Goal: Task Accomplishment & Management: Use online tool/utility

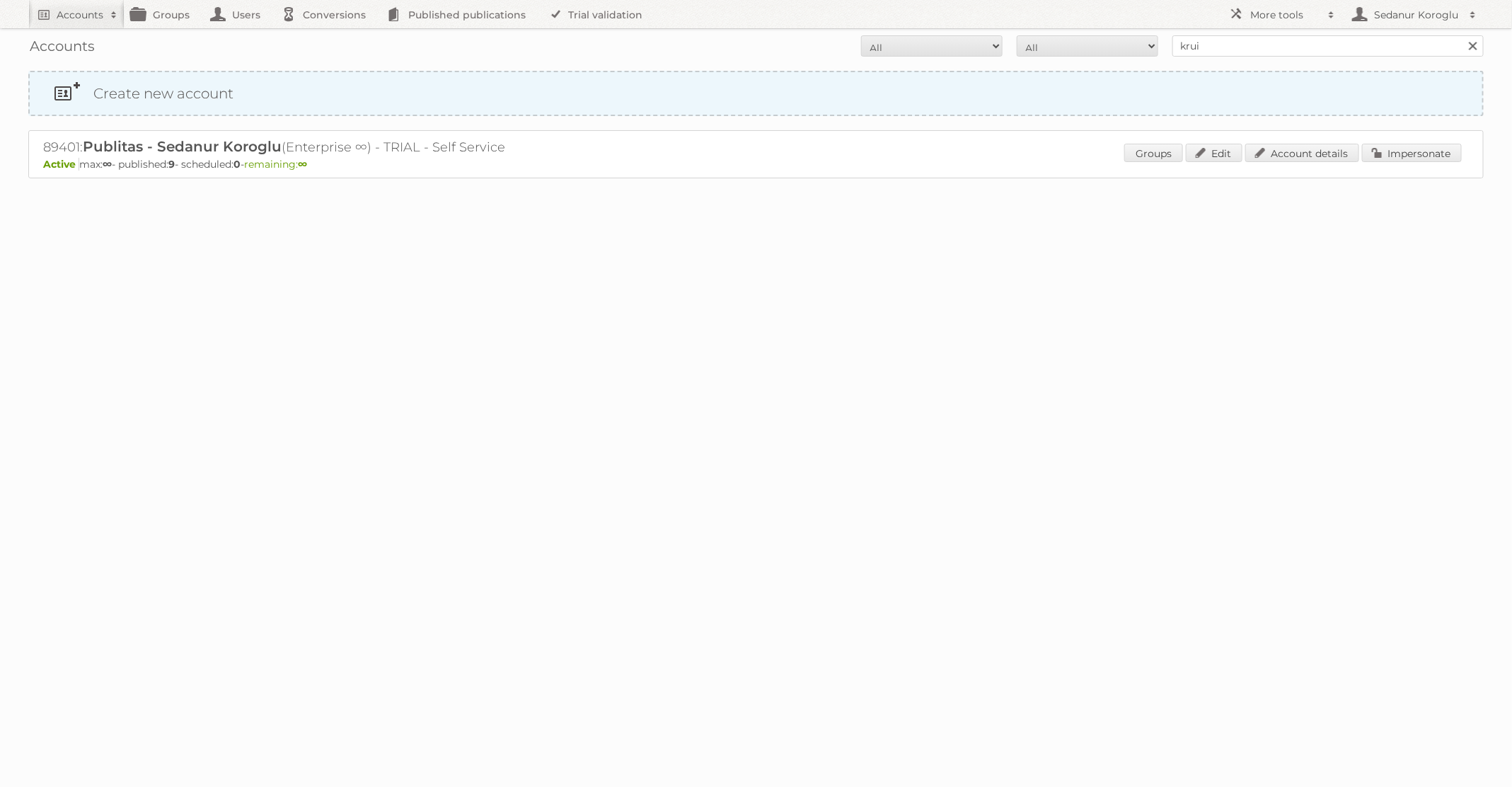
type input "Kruidvat"
click at [1462, 35] on input "Search" at bounding box center [1472, 46] width 21 height 21
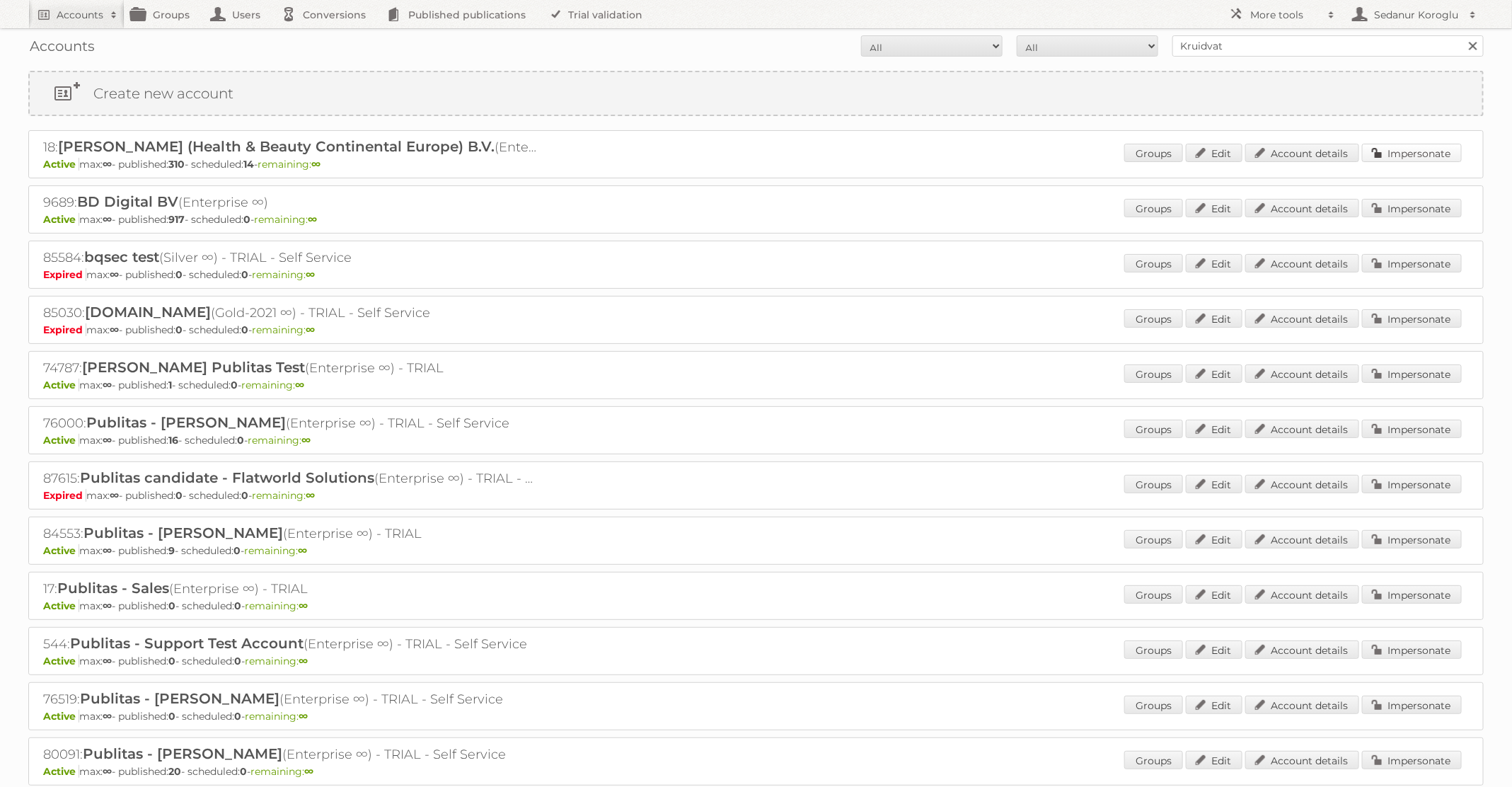
click at [1426, 151] on link "Impersonate" at bounding box center [1411, 153] width 100 height 19
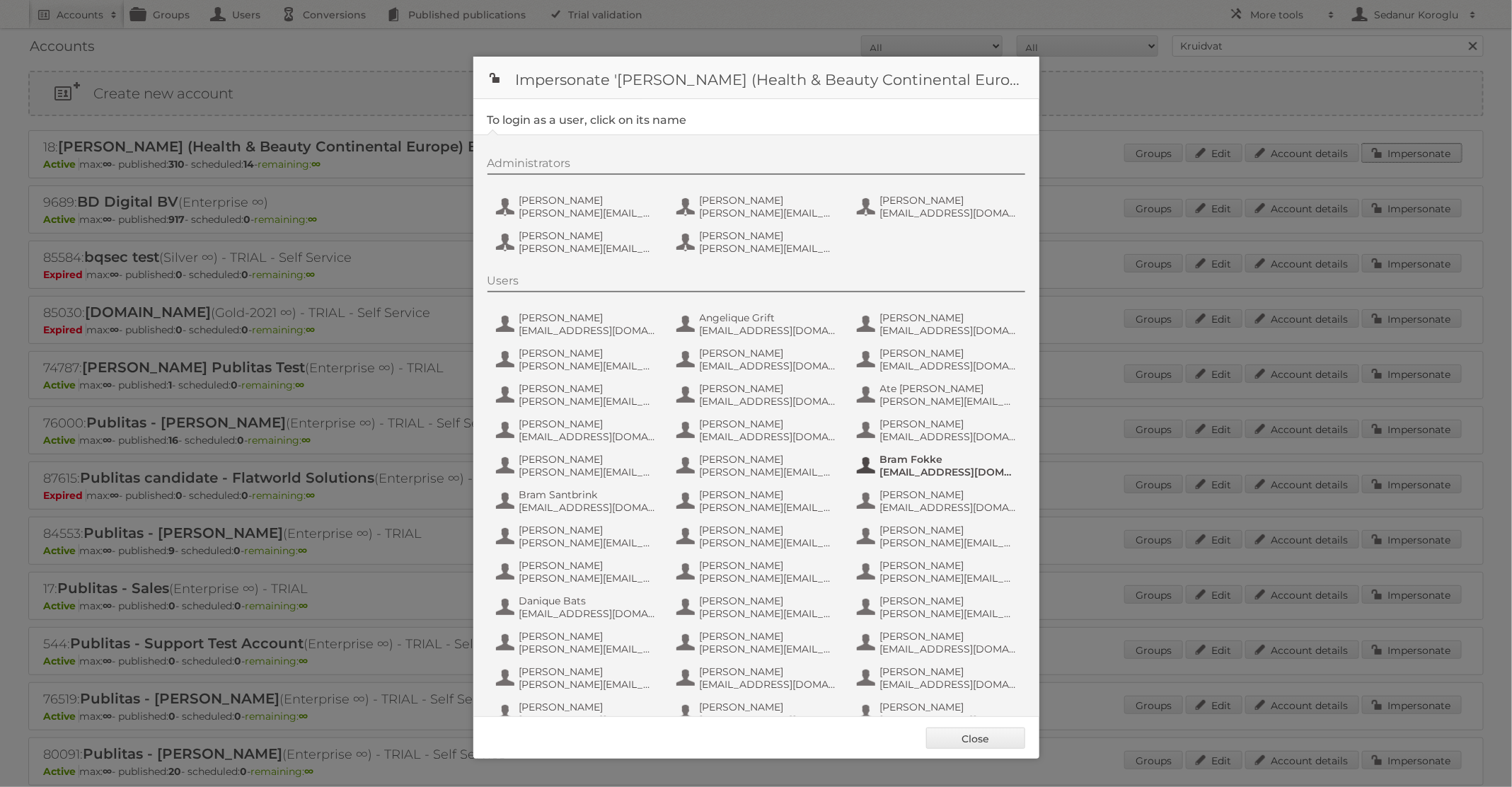
scroll to position [630, 0]
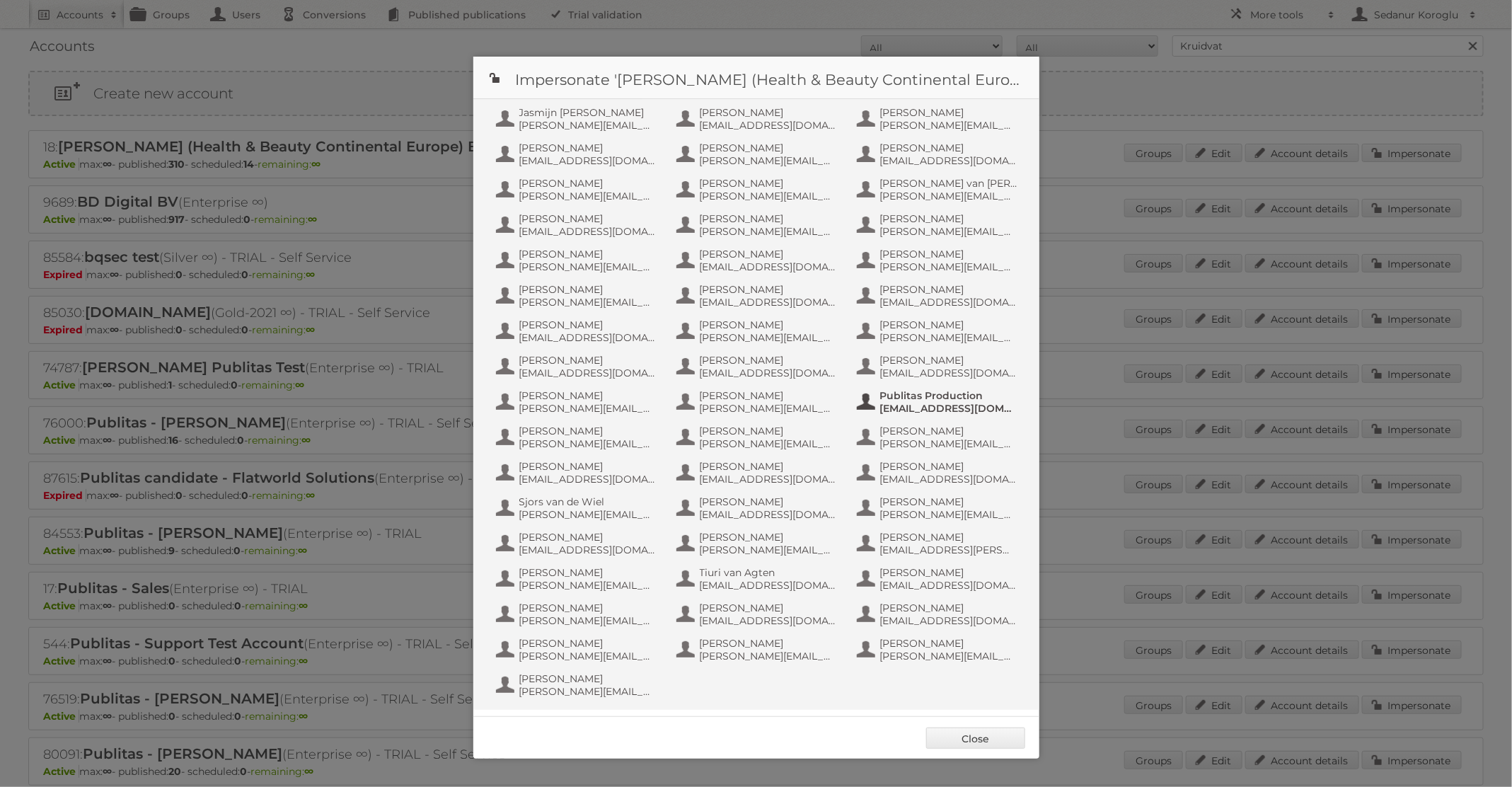
click at [955, 407] on span "[EMAIL_ADDRESS][DOMAIN_NAME]" at bounding box center [948, 408] width 137 height 12
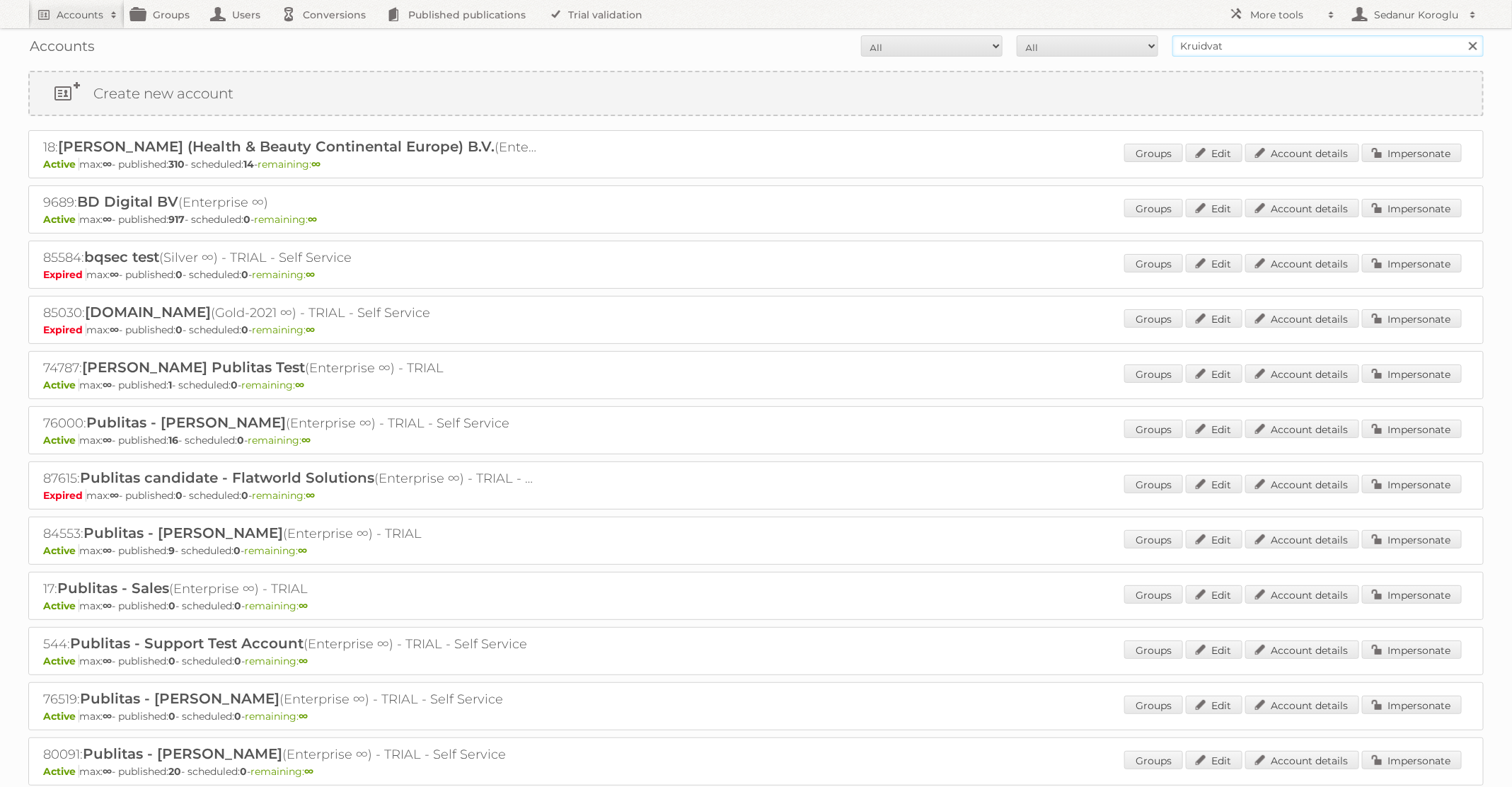
drag, startPoint x: 1303, startPoint y: 48, endPoint x: 1069, endPoint y: 37, distance: 234.3
click at [1069, 37] on form "All Active Expired Pending All Paid Trials Self service Kruidvat Search" at bounding box center [756, 46] width 1455 height 21
type input "[PERSON_NAME] NL"
click at [1462, 35] on input "Search" at bounding box center [1472, 46] width 21 height 21
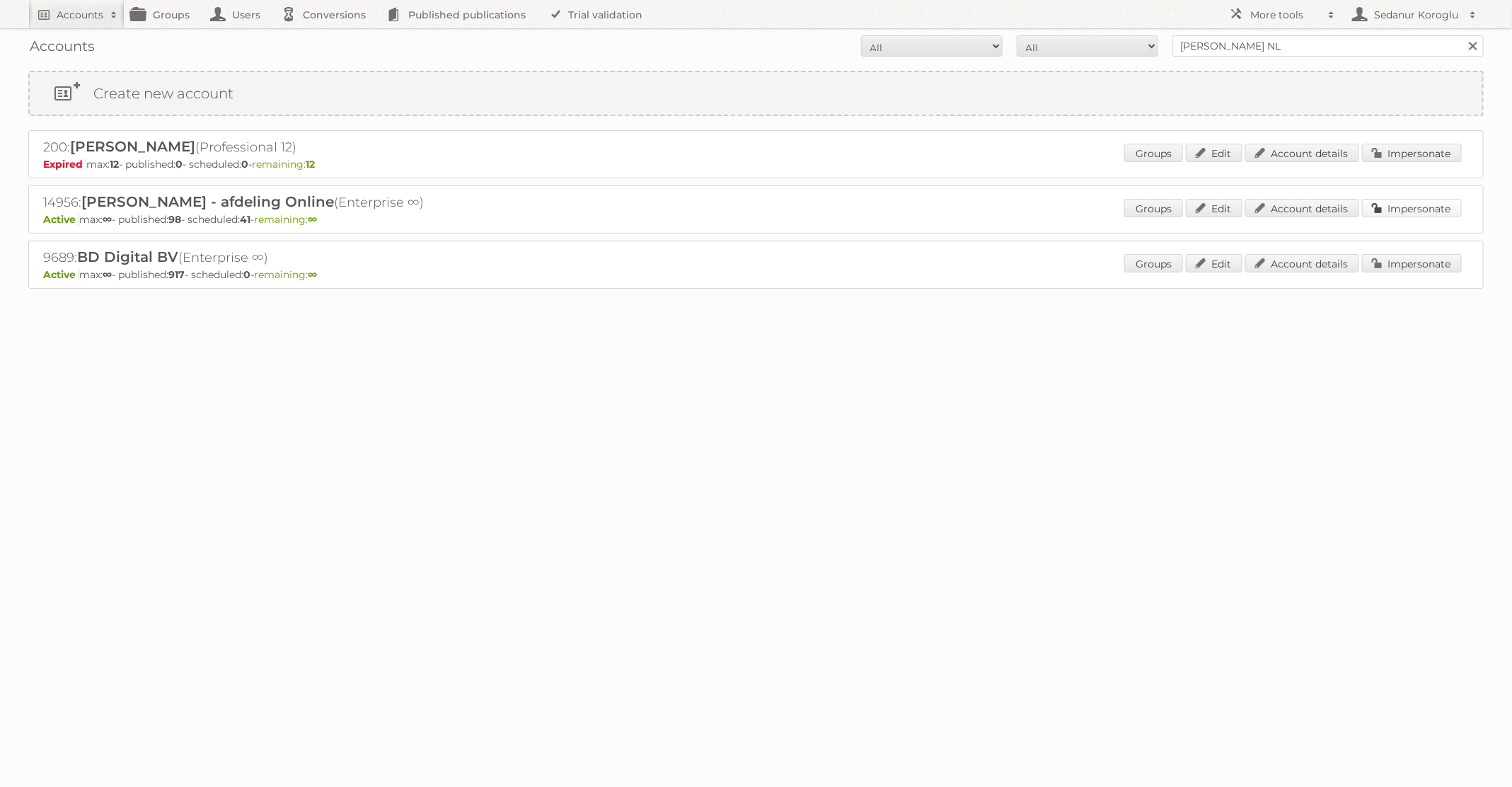
click at [1400, 201] on link "Impersonate" at bounding box center [1411, 208] width 100 height 19
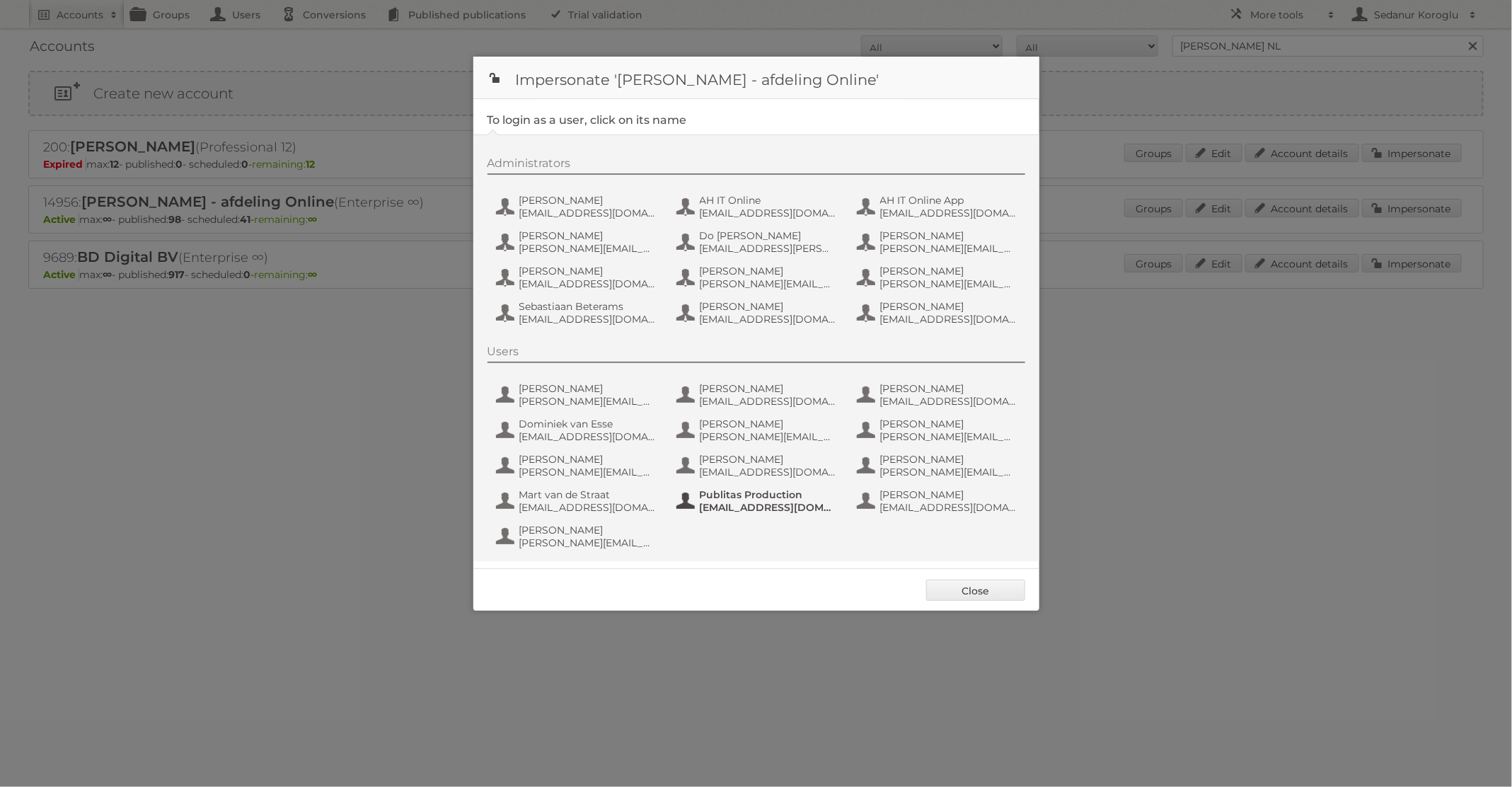
click at [741, 502] on span "fs+ah@publitas.com" at bounding box center [767, 507] width 137 height 12
